Goal: Find contact information: Find contact information

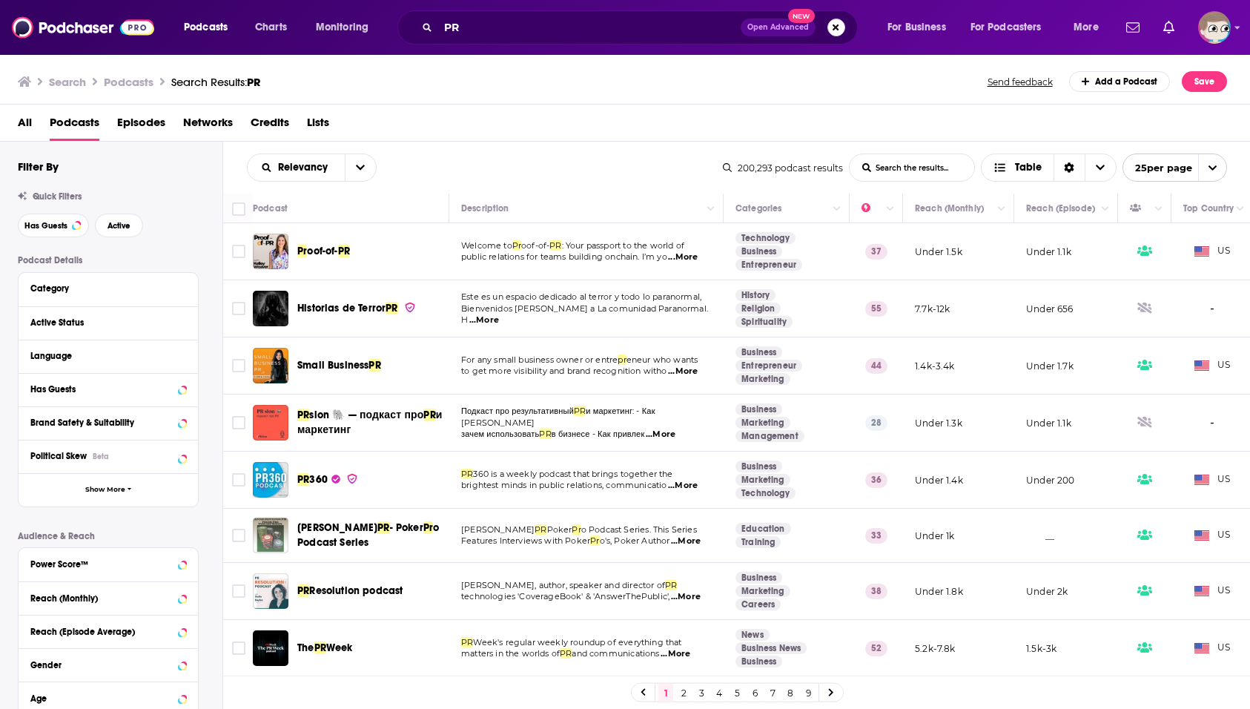
drag, startPoint x: 834, startPoint y: 31, endPoint x: 882, endPoint y: 4, distance: 55.5
click at [834, 31] on button "Search podcasts, credits, & more..." at bounding box center [837, 28] width 18 height 18
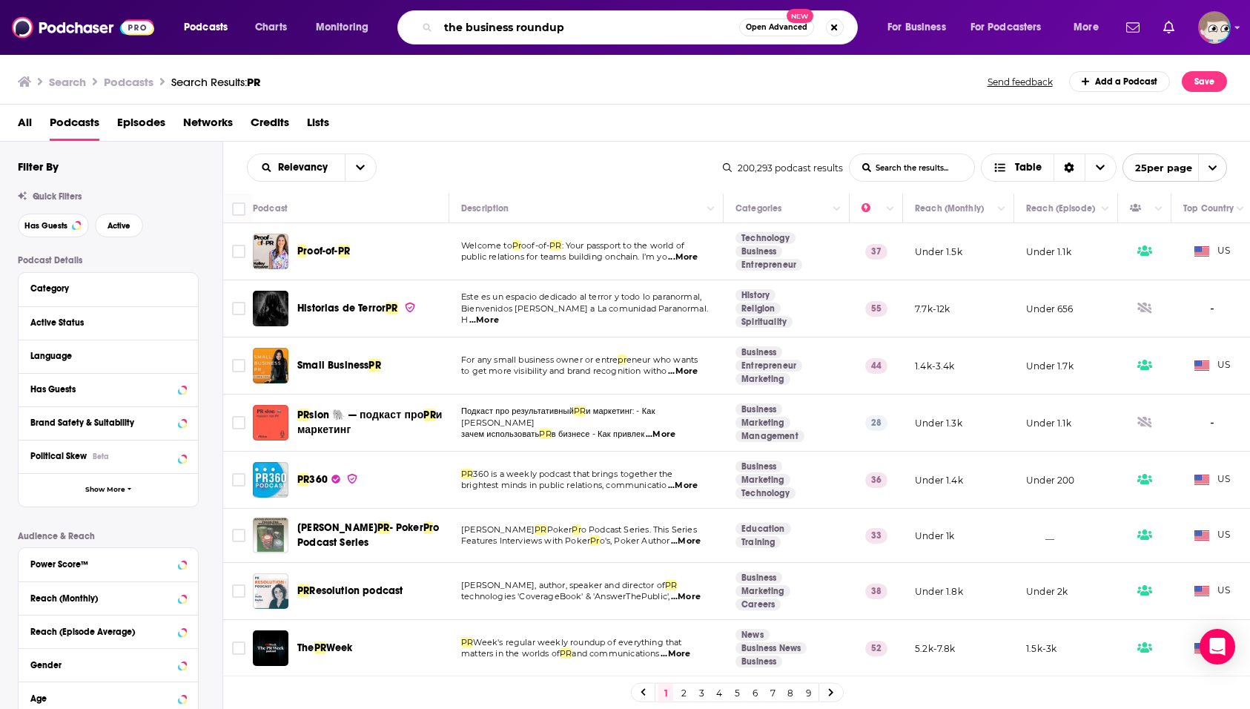
type input "the business roundup"
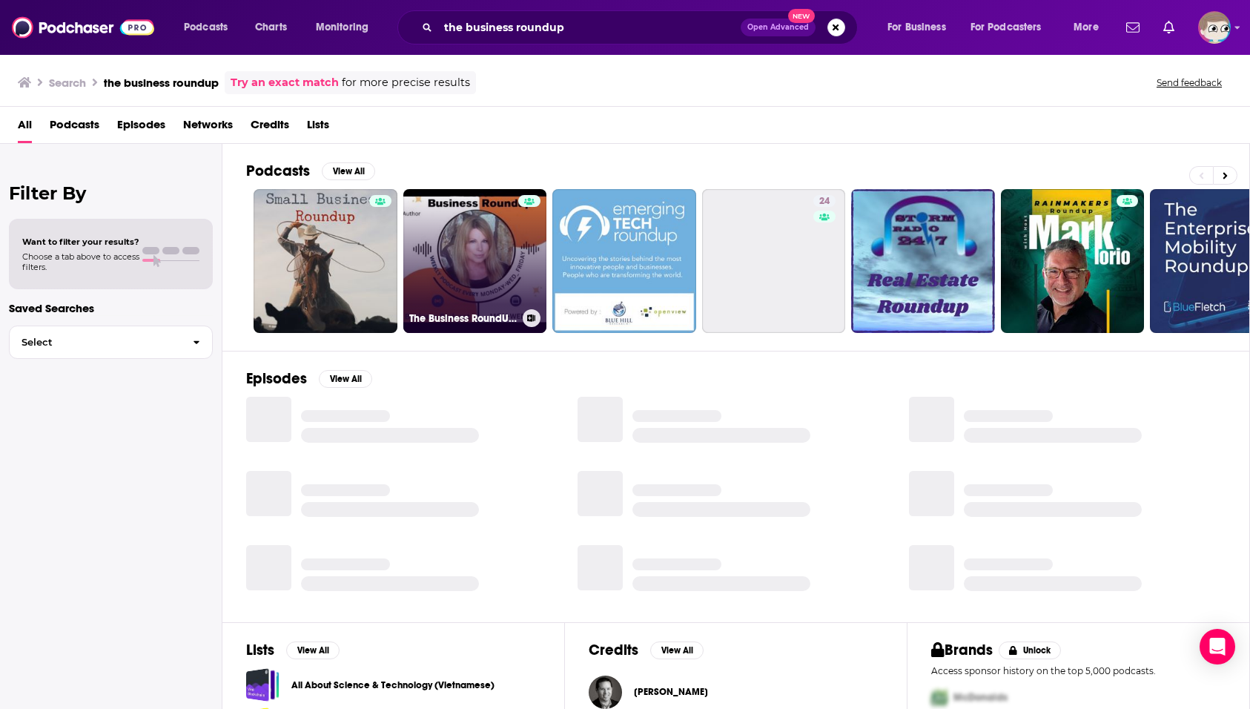
click at [484, 241] on link "The Business RoundUp with [PERSON_NAME] [PERSON_NAME]" at bounding box center [475, 261] width 144 height 144
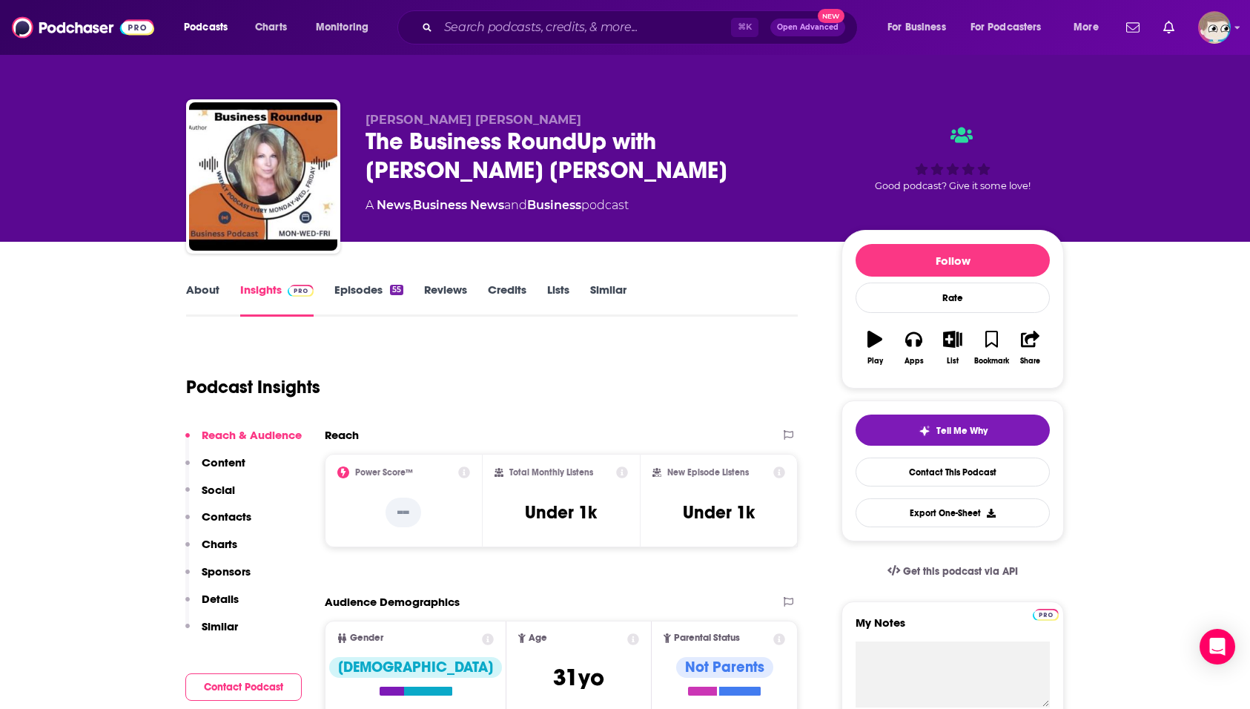
scroll to position [102, 0]
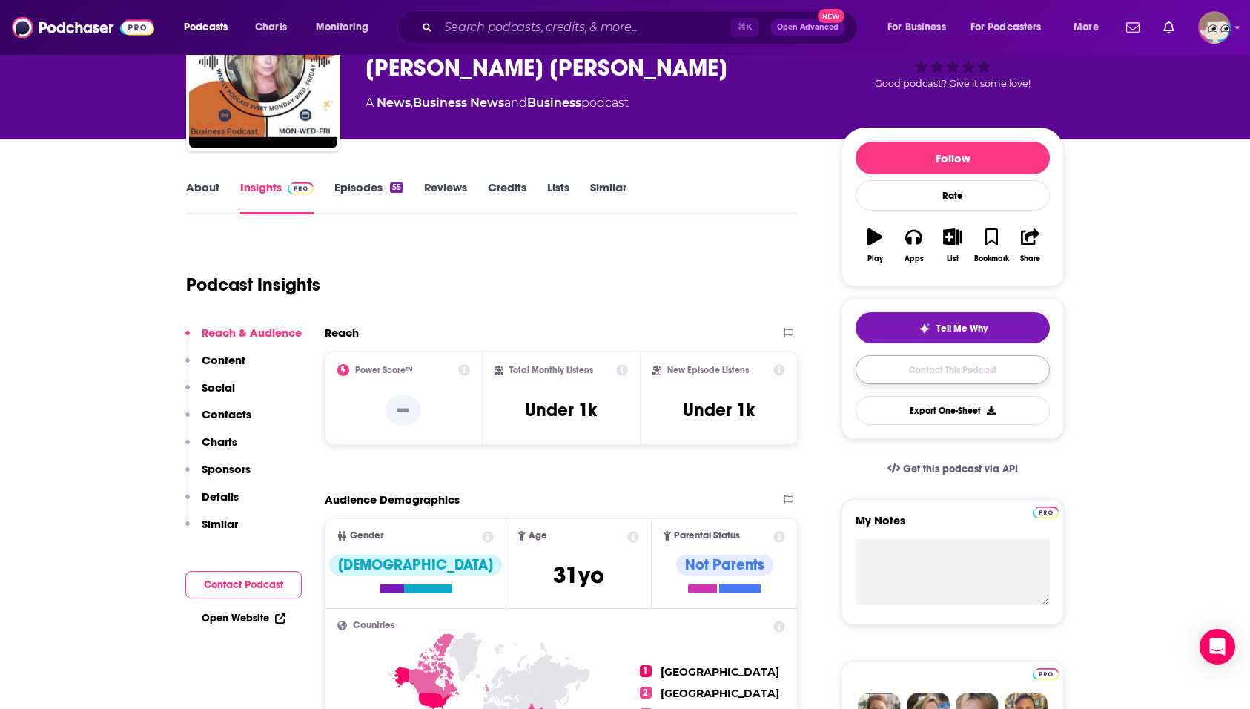
click at [972, 375] on link "Contact This Podcast" at bounding box center [953, 369] width 194 height 29
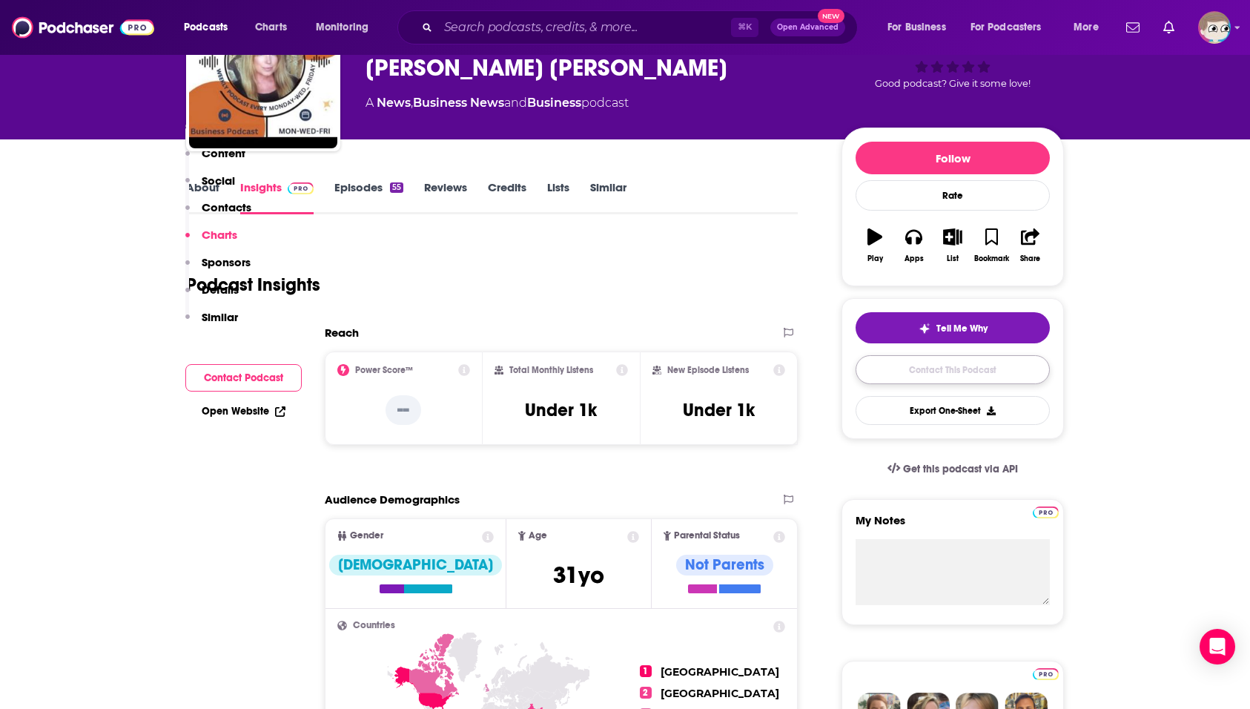
scroll to position [1197, 0]
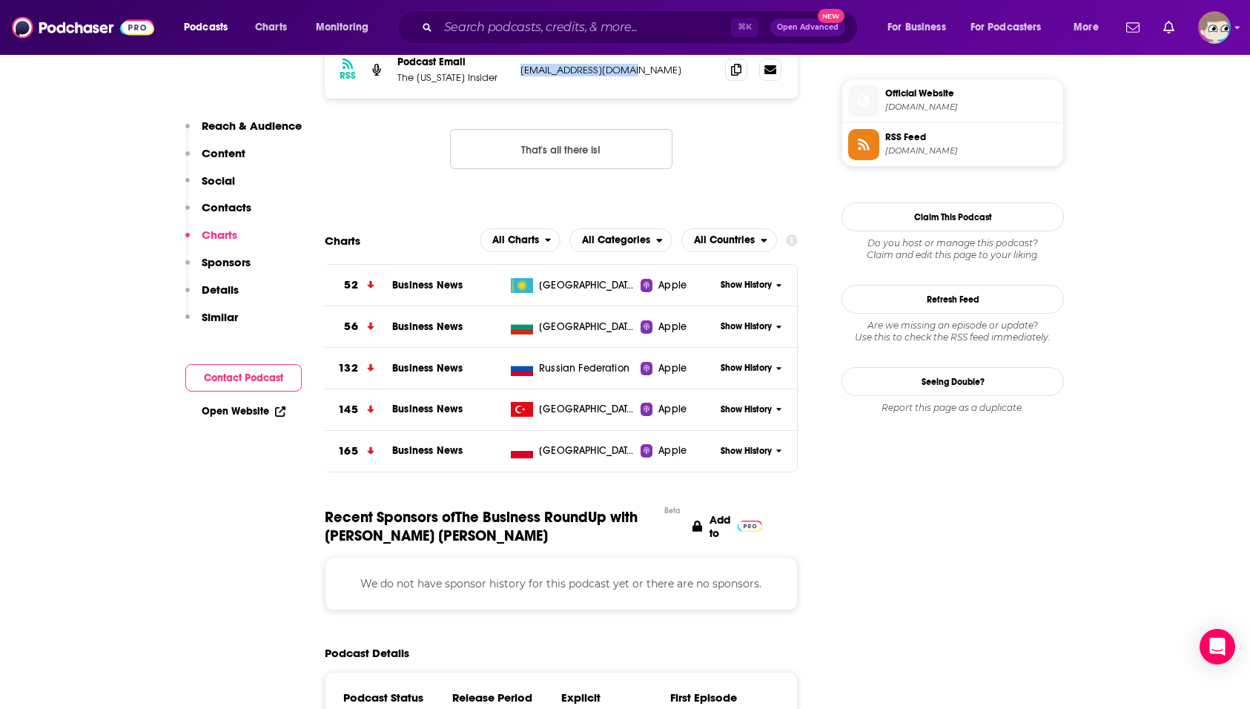
drag, startPoint x: 656, startPoint y: 71, endPoint x: 520, endPoint y: 69, distance: 135.7
click at [521, 69] on p "[EMAIL_ADDRESS][DOMAIN_NAME]" at bounding box center [617, 70] width 193 height 13
copy p "[EMAIL_ADDRESS][DOMAIN_NAME]"
